Goal: Transaction & Acquisition: Subscribe to service/newsletter

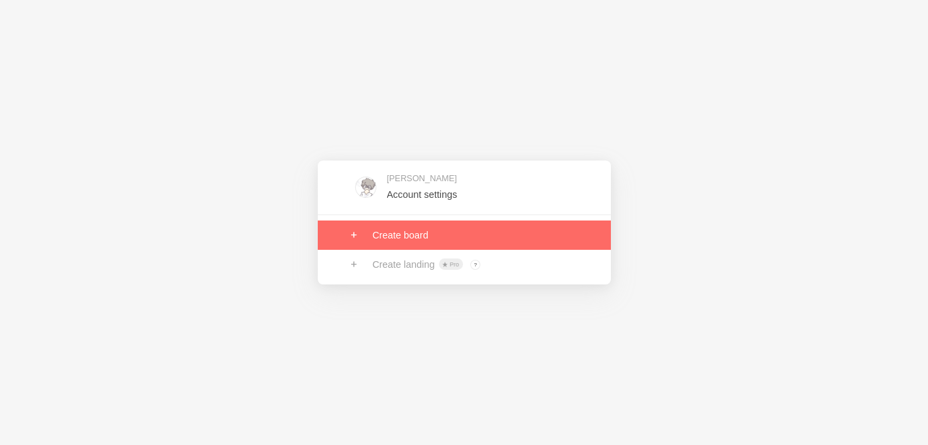
drag, startPoint x: 0, startPoint y: 0, endPoint x: 382, endPoint y: 232, distance: 446.9
click at [382, 232] on div "Davi lucas Account settings Create board Create landing Pro ? Board owners with…" at bounding box center [464, 223] width 293 height 125
click at [365, 232] on link at bounding box center [464, 235] width 293 height 29
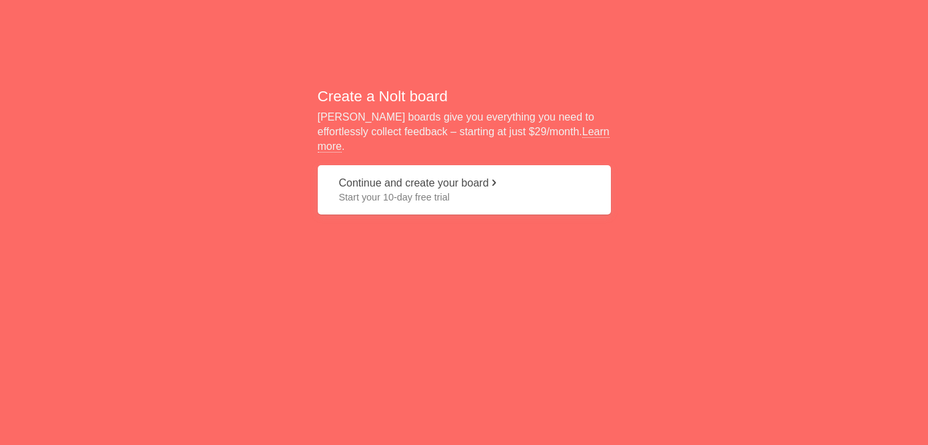
click at [394, 191] on span "Start your 10-day free trial" at bounding box center [464, 197] width 250 height 13
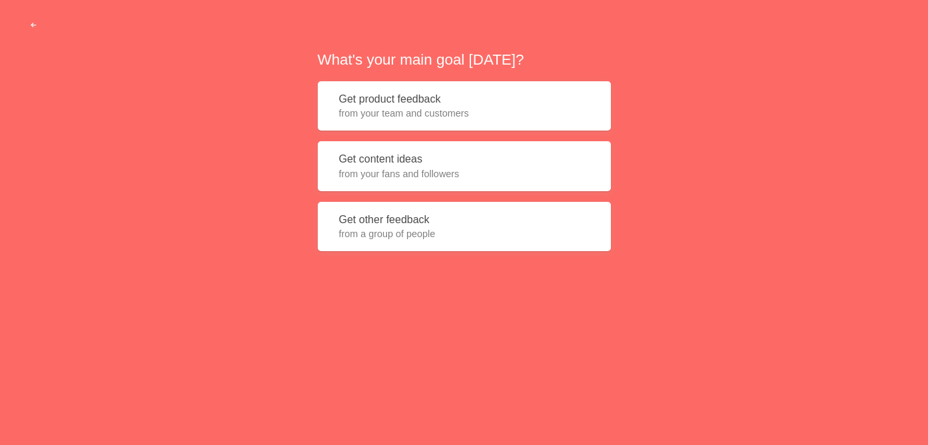
click at [434, 173] on span "from your fans and followers" at bounding box center [464, 173] width 250 height 13
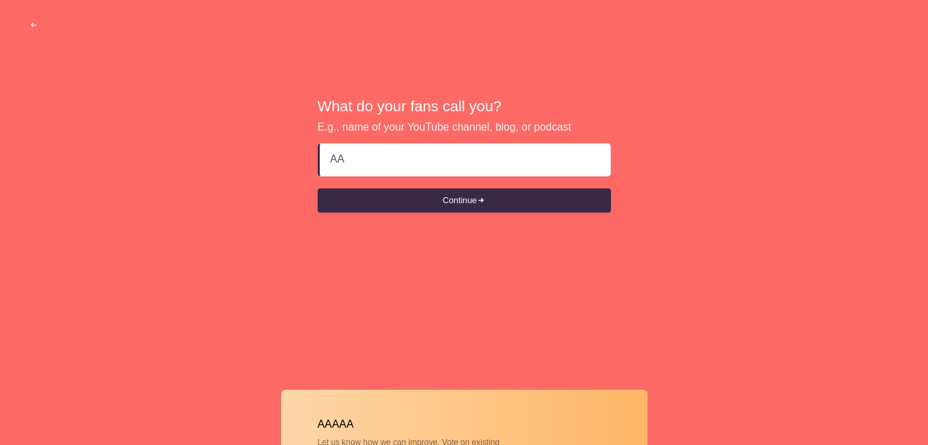
type input "A"
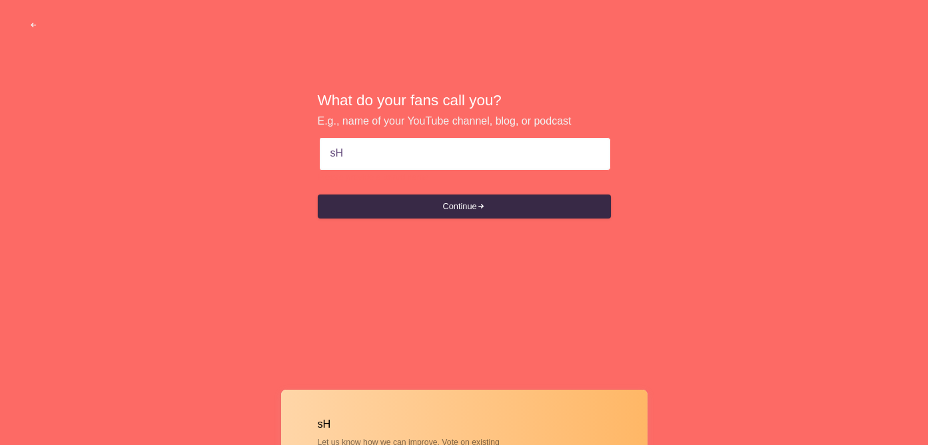
type input "s"
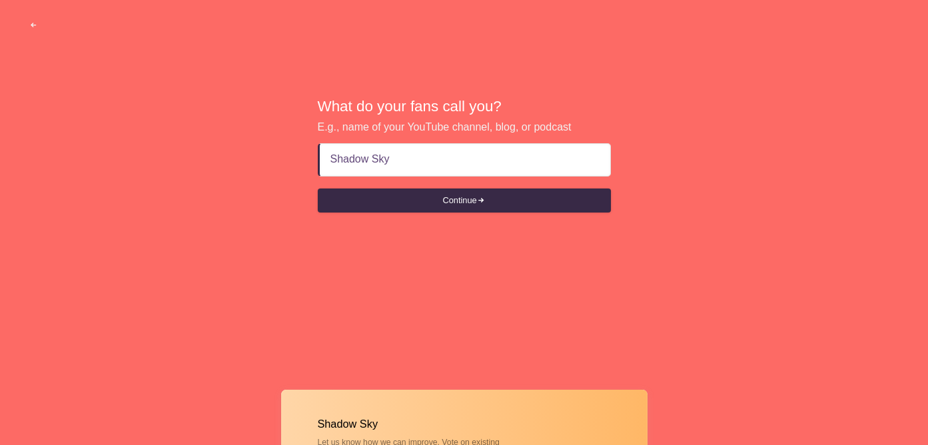
click at [397, 159] on input "Shadow Sky" at bounding box center [464, 160] width 269 height 32
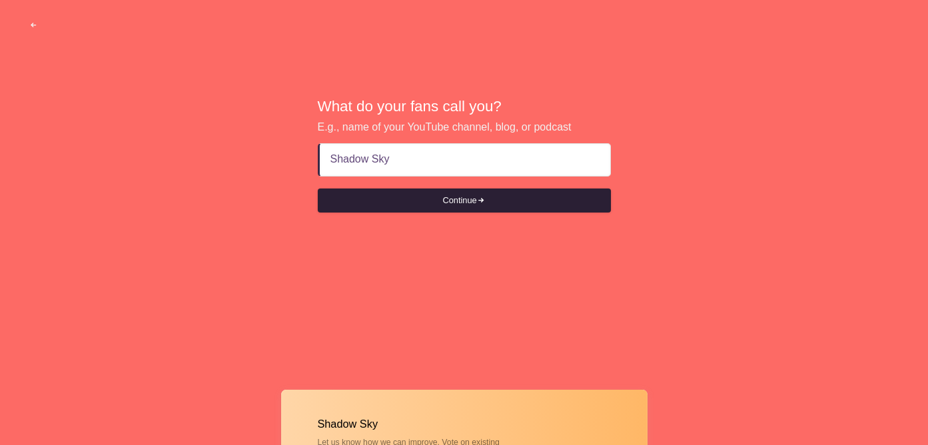
click at [379, 199] on button "Continue" at bounding box center [464, 201] width 293 height 24
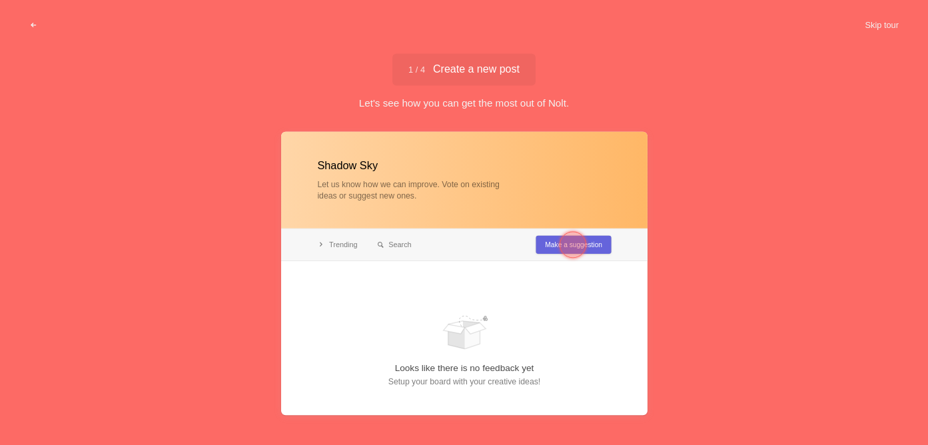
type input "Shadow Sky"
click at [578, 251] on div at bounding box center [573, 244] width 27 height 27
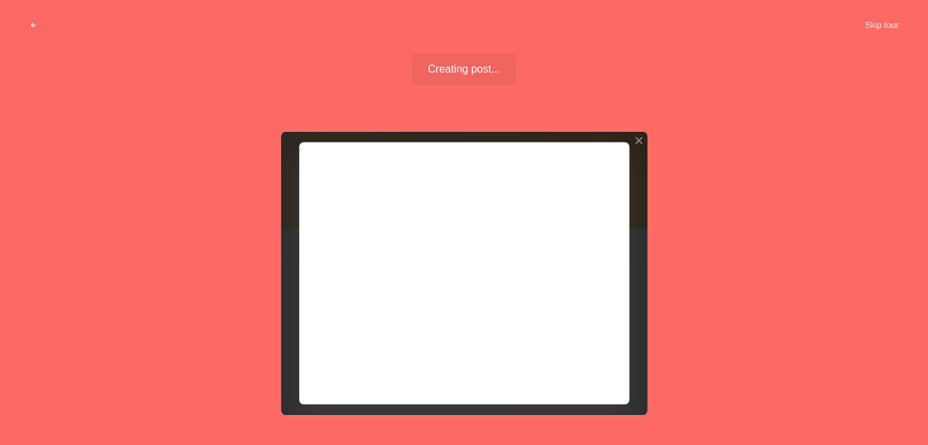
click at [441, 286] on div at bounding box center [464, 273] width 366 height 284
click at [564, 371] on div at bounding box center [464, 273] width 366 height 284
click at [616, 151] on div at bounding box center [464, 273] width 366 height 284
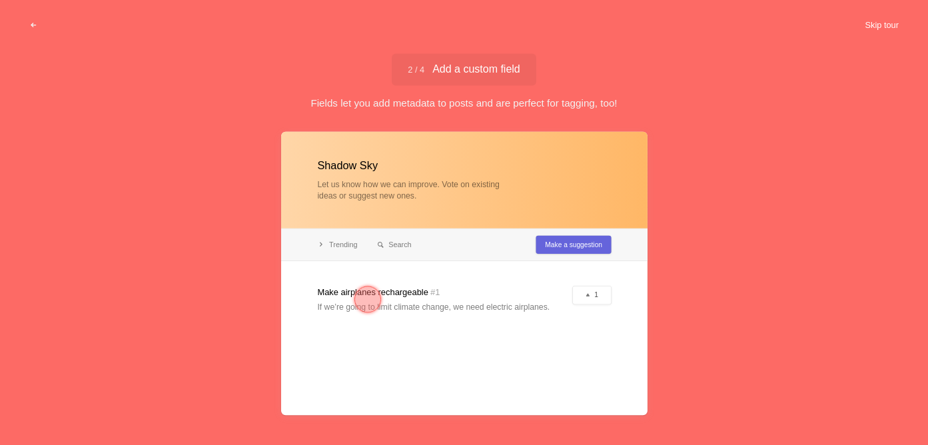
click at [864, 22] on button "Skip tour" at bounding box center [882, 25] width 66 height 24
